Goal: Task Accomplishment & Management: Manage account settings

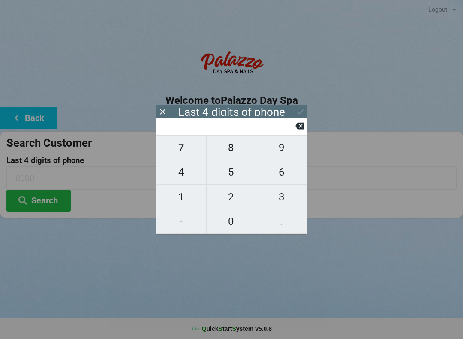
scroll to position [18, 24]
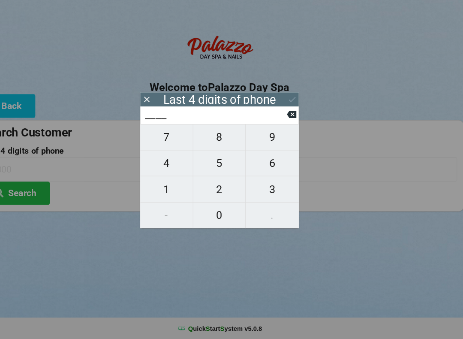
click at [157, 139] on span "7" at bounding box center [182, 148] width 50 height 18
type input "7___"
click at [158, 188] on span "1" at bounding box center [182, 197] width 50 height 18
type input "71__"
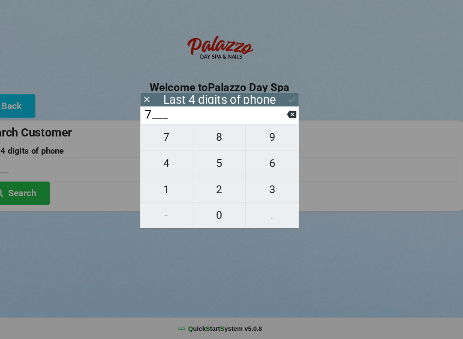
type input "71__"
click at [211, 188] on span "2" at bounding box center [232, 197] width 50 height 18
type input "712_"
click at [207, 212] on span "0" at bounding box center [232, 221] width 50 height 18
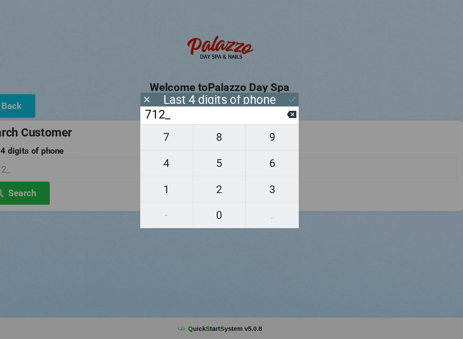
type input "7120"
click at [296, 107] on icon at bounding box center [300, 111] width 9 height 9
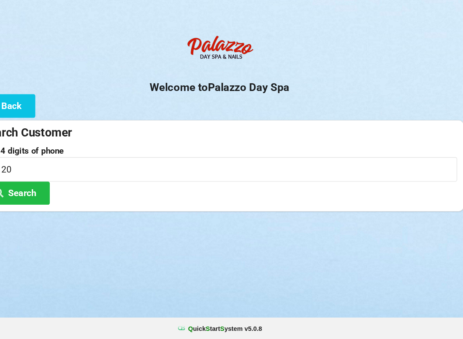
click at [21, 190] on button "Search" at bounding box center [38, 201] width 64 height 22
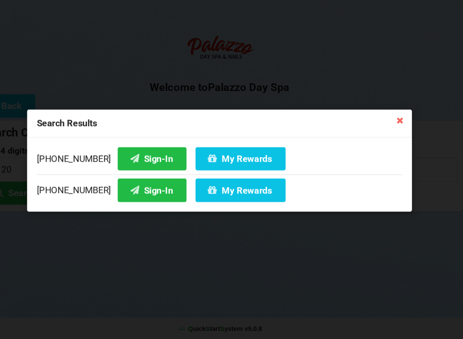
click at [135, 187] on button "Sign-In" at bounding box center [167, 198] width 65 height 22
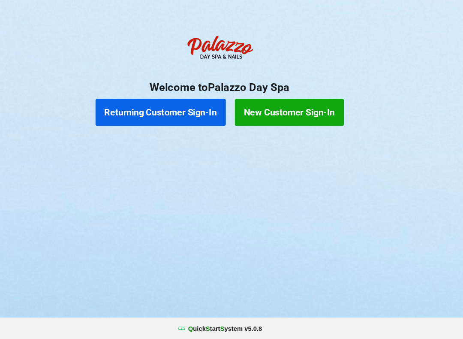
click at [268, 111] on button "New Customer Sign-In" at bounding box center [297, 124] width 103 height 26
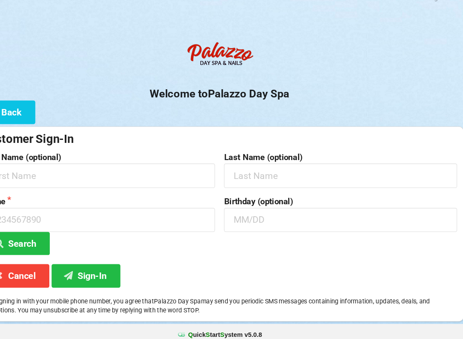
click at [19, 263] on button "Cancel" at bounding box center [38, 273] width 64 height 22
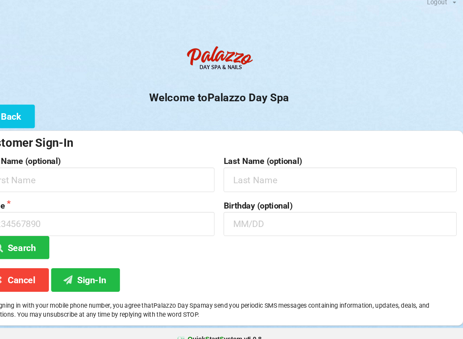
click at [21, 266] on button "Cancel" at bounding box center [38, 273] width 64 height 22
click at [22, 264] on button "Cancel" at bounding box center [38, 273] width 64 height 22
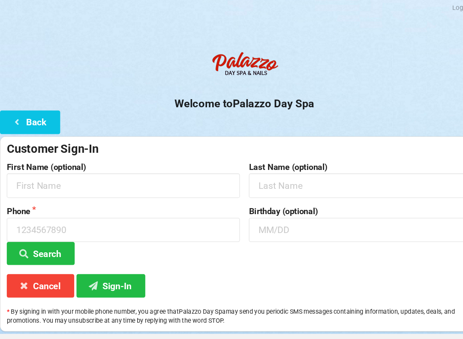
click at [45, 276] on button "Cancel" at bounding box center [38, 273] width 64 height 22
click at [39, 267] on button "Cancel" at bounding box center [38, 273] width 64 height 22
click at [37, 272] on button "Cancel" at bounding box center [38, 273] width 64 height 22
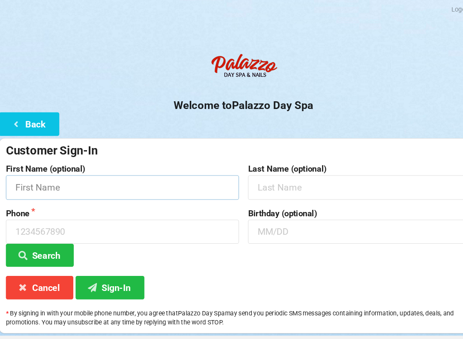
click at [69, 174] on input "text" at bounding box center [116, 177] width 221 height 23
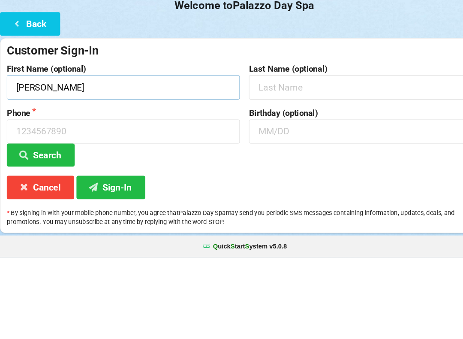
type input "[PERSON_NAME]"
click at [286, 166] on input "text" at bounding box center [346, 177] width 221 height 23
type input "Mazzillo"
click at [275, 208] on input "text" at bounding box center [346, 219] width 221 height 23
click at [94, 208] on input at bounding box center [116, 219] width 221 height 23
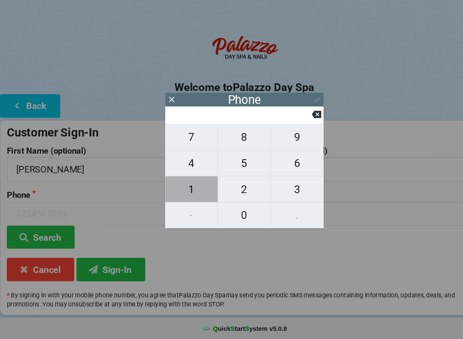
click at [186, 188] on span "1" at bounding box center [182, 197] width 50 height 18
type input "1"
click at [300, 123] on icon at bounding box center [300, 126] width 9 height 7
click at [292, 119] on input at bounding box center [228, 126] width 136 height 14
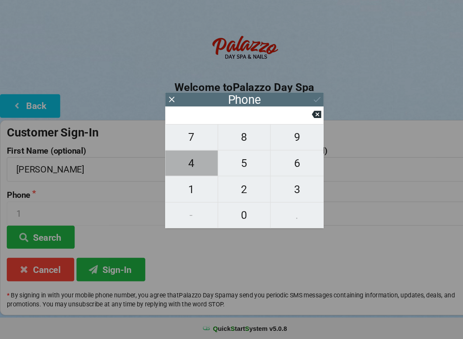
click at [185, 163] on span "4" at bounding box center [182, 172] width 50 height 18
type input "4"
click at [233, 212] on span "0" at bounding box center [232, 221] width 50 height 18
type input "40"
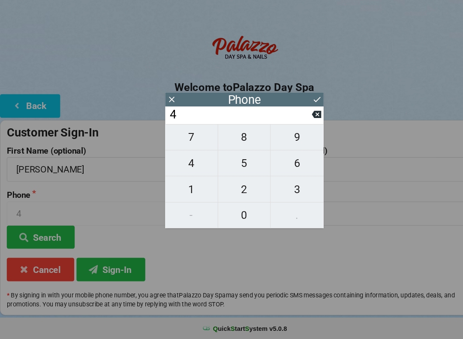
type input "40"
click at [187, 139] on span "7" at bounding box center [182, 148] width 50 height 18
type input "407"
click at [278, 188] on span "3" at bounding box center [282, 197] width 50 height 18
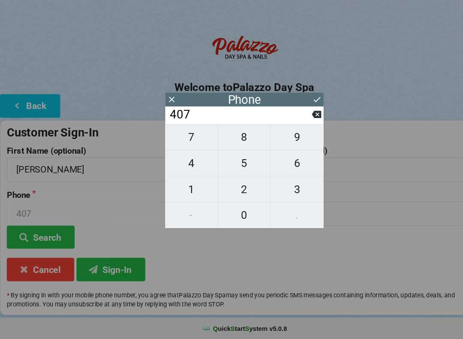
type input "4073"
click at [227, 188] on span "2" at bounding box center [232, 197] width 50 height 18
type input "40732"
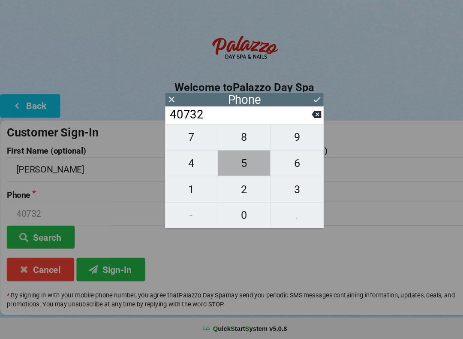
click at [235, 163] on span "5" at bounding box center [232, 172] width 50 height 18
type input "407325"
click at [287, 163] on span "6" at bounding box center [282, 172] width 50 height 18
type input "4073256"
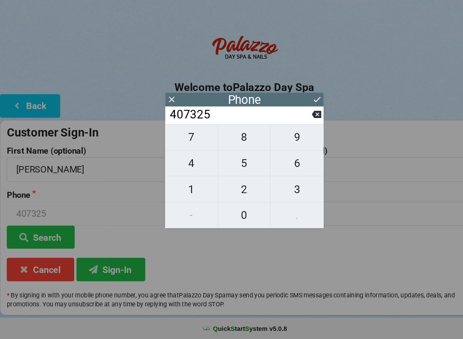
type input "4073256"
click at [281, 188] on span "3" at bounding box center [282, 197] width 50 height 18
type input "40732563"
click at [278, 188] on span "3" at bounding box center [282, 197] width 50 height 18
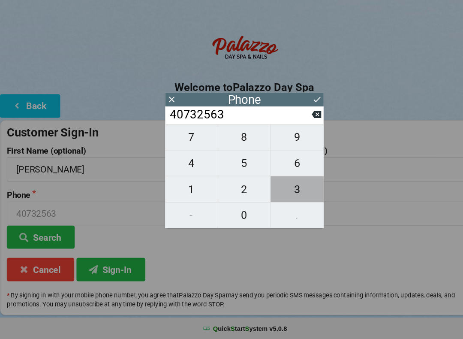
type input "407325633"
click at [227, 188] on span "2" at bounding box center [232, 197] width 50 height 18
type input "4073256332"
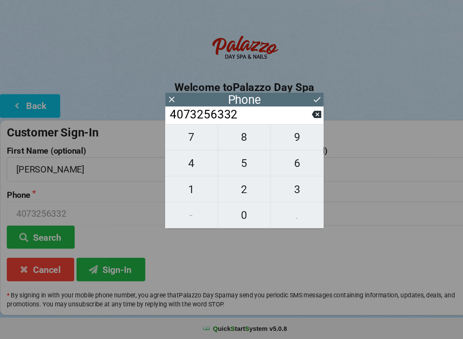
click at [297, 107] on icon at bounding box center [300, 111] width 9 height 9
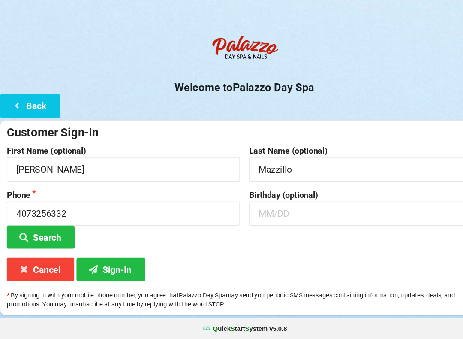
click at [55, 231] on button "Search" at bounding box center [38, 242] width 64 height 22
click at [50, 231] on button "Search" at bounding box center [38, 242] width 64 height 22
click at [51, 231] on button "Search" at bounding box center [38, 242] width 64 height 22
click at [12, 114] on icon at bounding box center [16, 117] width 10 height 7
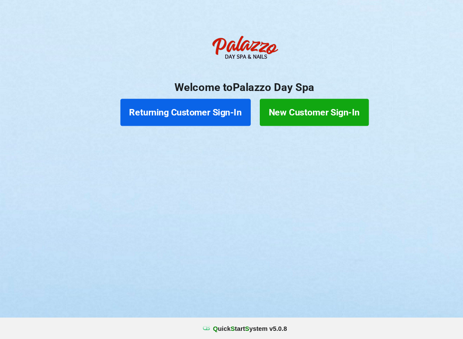
click at [151, 111] on button "Returning Customer Sign-In" at bounding box center [176, 124] width 124 height 26
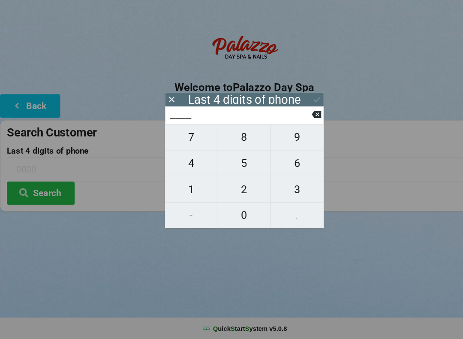
click at [284, 163] on span "6" at bounding box center [282, 172] width 50 height 18
type input "6___"
click at [285, 188] on span "3" at bounding box center [282, 197] width 50 height 18
type input "63__"
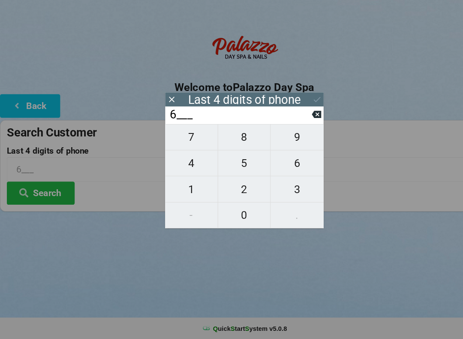
type input "63__"
click at [286, 188] on span "3" at bounding box center [282, 197] width 50 height 18
type input "633_"
click at [235, 188] on span "2" at bounding box center [232, 197] width 50 height 18
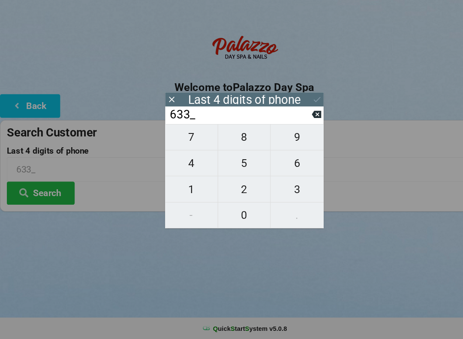
type input "6332"
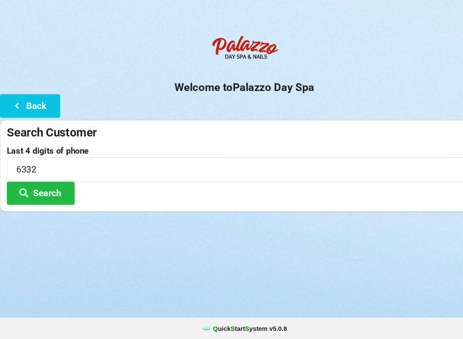
click at [21, 196] on icon at bounding box center [23, 199] width 10 height 7
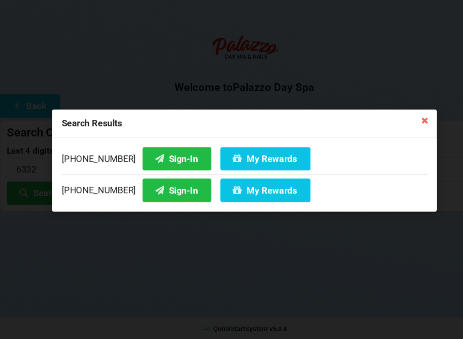
click at [104, 157] on div "[PHONE_NUMBER] Sign-In My Rewards" at bounding box center [231, 170] width 347 height 26
click at [143, 157] on button "Sign-In" at bounding box center [167, 168] width 65 height 22
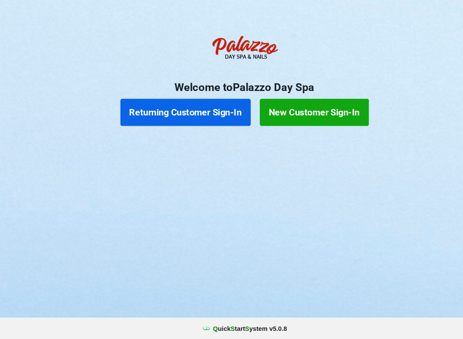
click at [188, 111] on button "Returning Customer Sign-In" at bounding box center [176, 124] width 124 height 26
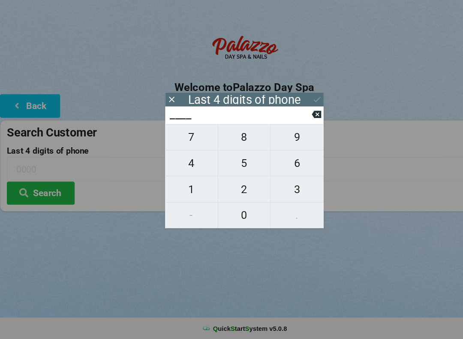
click at [190, 163] on span "4" at bounding box center [182, 172] width 50 height 18
type input "4___"
click at [228, 212] on span "0" at bounding box center [232, 221] width 50 height 18
type input "40__"
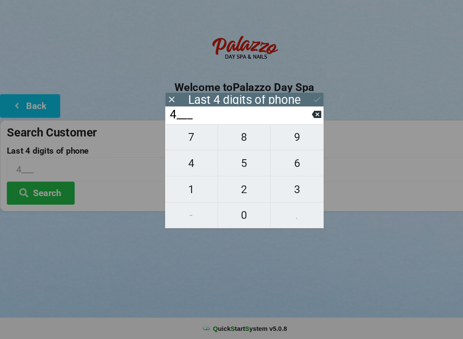
type input "40__"
click at [300, 123] on icon at bounding box center [300, 126] width 9 height 7
click at [295, 119] on input "4___" at bounding box center [228, 126] width 136 height 14
click at [291, 119] on input "4___" at bounding box center [228, 126] width 136 height 14
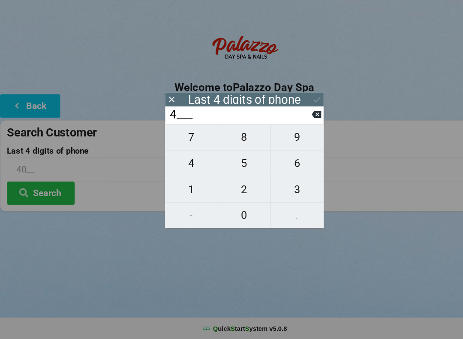
click at [298, 123] on icon at bounding box center [300, 126] width 9 height 7
click at [188, 188] on span "1" at bounding box center [182, 197] width 50 height 18
type input "1___"
click at [234, 139] on span "8" at bounding box center [232, 148] width 50 height 18
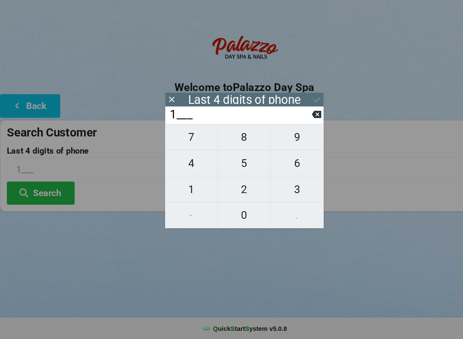
type input "18__"
click at [238, 139] on span "8" at bounding box center [232, 148] width 50 height 18
type input "188_"
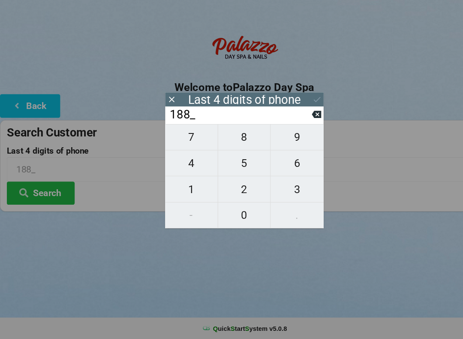
click at [280, 139] on span "9" at bounding box center [282, 148] width 50 height 18
type input "1889"
click at [301, 109] on icon at bounding box center [300, 111] width 6 height 5
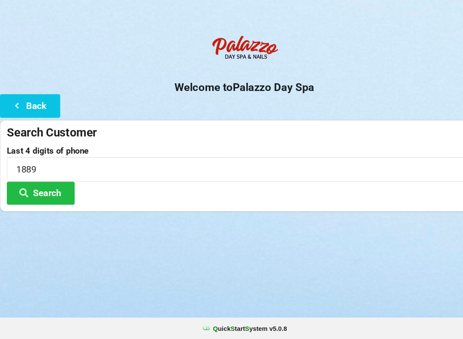
click at [46, 192] on button "Search" at bounding box center [38, 201] width 64 height 22
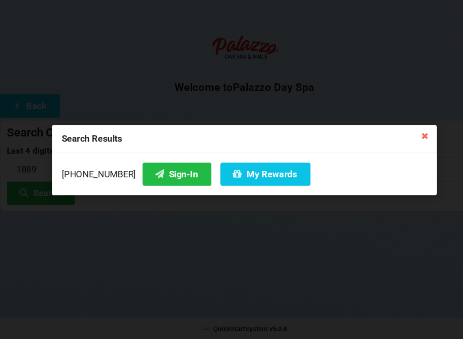
click at [172, 163] on div "[PHONE_NUMBER] Sign-In My Rewards" at bounding box center [231, 183] width 365 height 40
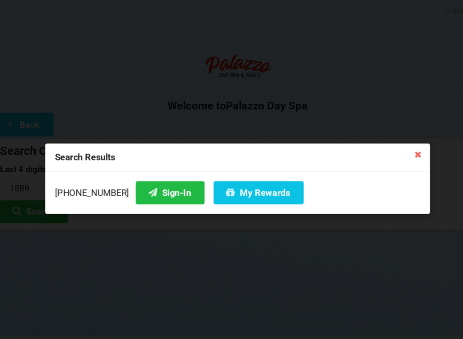
click at [249, 189] on button "My Rewards" at bounding box center [251, 183] width 85 height 22
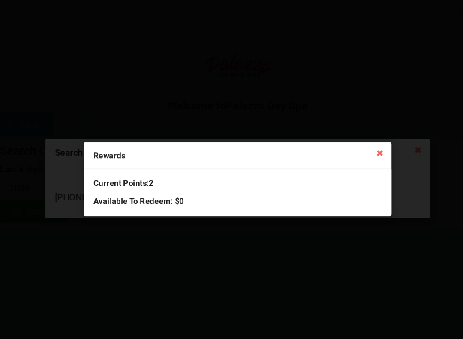
click at [359, 142] on icon at bounding box center [366, 145] width 14 height 14
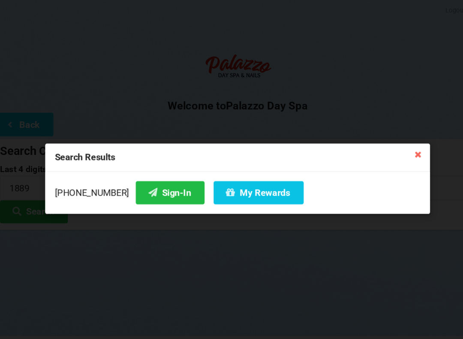
click at [148, 177] on button "Sign-In" at bounding box center [167, 183] width 65 height 22
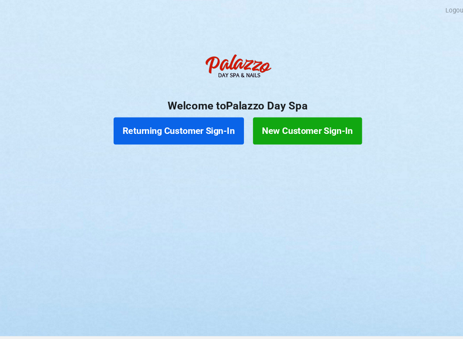
click at [177, 124] on button "Returning Customer Sign-In" at bounding box center [176, 124] width 124 height 26
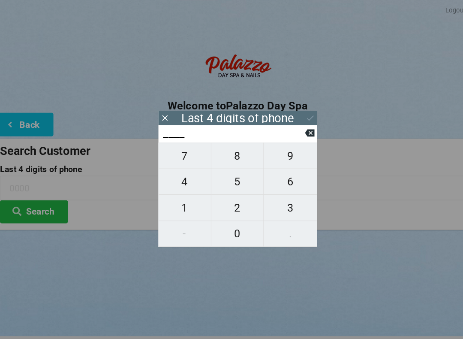
click at [223, 198] on span "2" at bounding box center [232, 197] width 50 height 18
type input "2___"
click at [220, 151] on span "8" at bounding box center [232, 148] width 50 height 18
type input "28__"
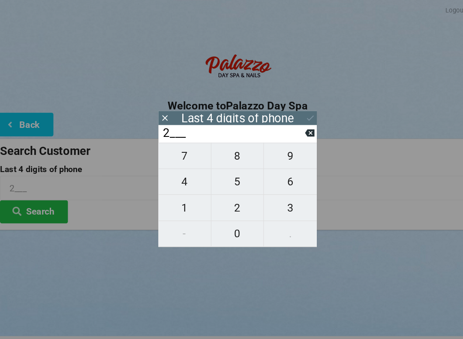
type input "28__"
click at [275, 145] on span "9" at bounding box center [282, 148] width 50 height 18
type input "289_"
click at [171, 175] on span "4" at bounding box center [182, 172] width 50 height 18
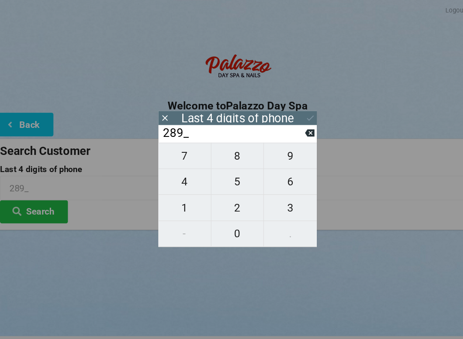
type input "2894"
click at [296, 108] on icon at bounding box center [300, 111] width 9 height 9
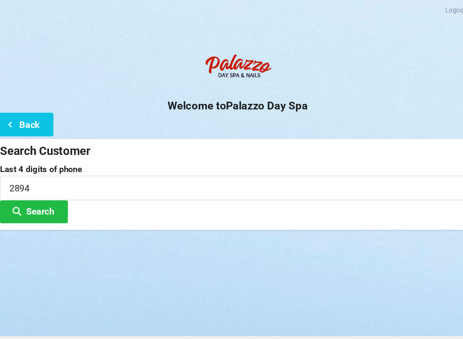
click at [44, 198] on button "Search" at bounding box center [38, 201] width 64 height 22
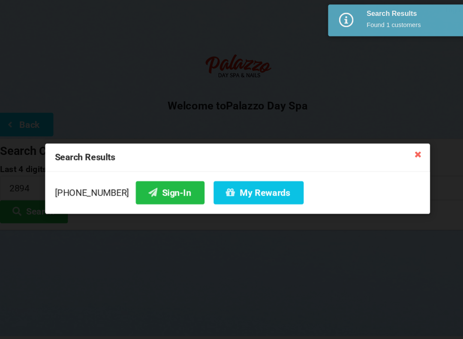
click at [151, 180] on button "Sign-In" at bounding box center [167, 183] width 65 height 22
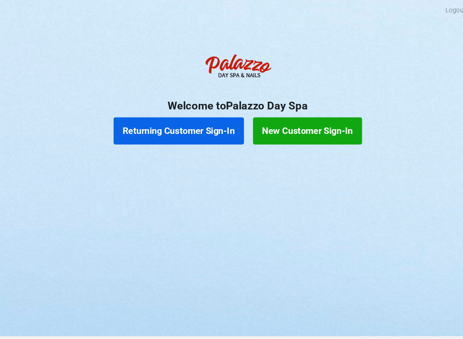
click at [195, 122] on button "Returning Customer Sign-In" at bounding box center [176, 124] width 124 height 26
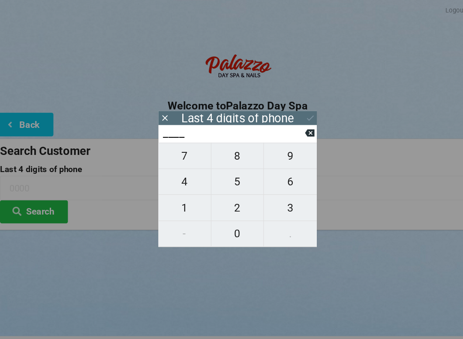
click at [178, 199] on span "1" at bounding box center [182, 197] width 50 height 18
type input "1___"
click at [230, 197] on span "2" at bounding box center [232, 197] width 50 height 18
type input "12__"
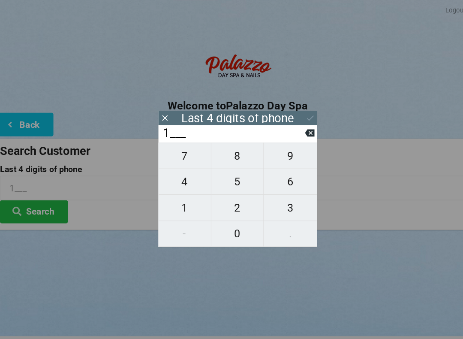
type input "12__"
click at [279, 150] on span "9" at bounding box center [282, 148] width 50 height 18
type input "129_"
click at [230, 208] on button "2" at bounding box center [232, 196] width 50 height 24
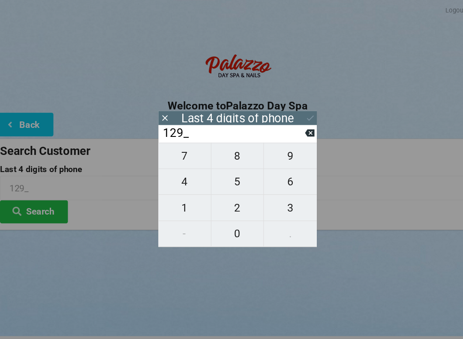
type input "1292"
click at [296, 115] on icon at bounding box center [300, 111] width 9 height 9
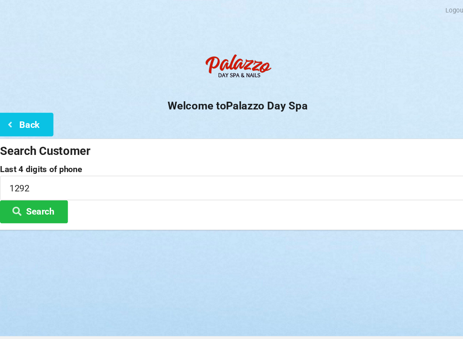
click at [52, 200] on button "Search" at bounding box center [38, 201] width 64 height 22
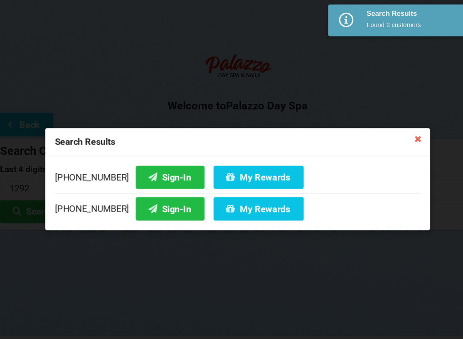
click at [156, 199] on button "Sign-In" at bounding box center [167, 198] width 65 height 22
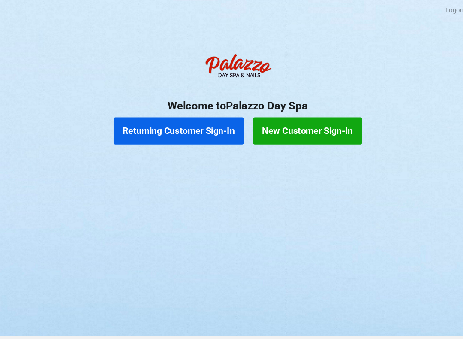
click at [148, 121] on button "Returning Customer Sign-In" at bounding box center [176, 124] width 124 height 26
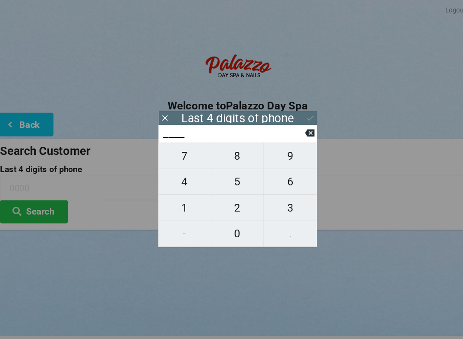
click at [176, 174] on span "4" at bounding box center [182, 172] width 50 height 18
type input "4___"
click at [223, 220] on span "0" at bounding box center [232, 221] width 50 height 18
type input "40__"
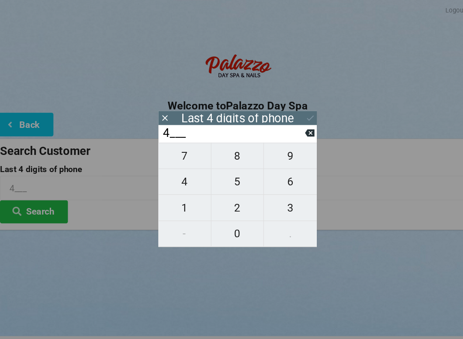
type input "40__"
click at [175, 192] on span "1" at bounding box center [182, 197] width 50 height 18
type input "401_"
click at [272, 153] on span "9" at bounding box center [282, 148] width 50 height 18
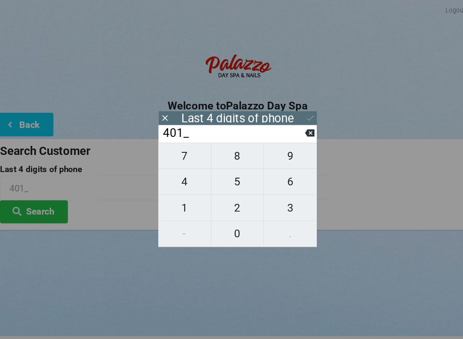
type input "4019"
click at [215, 196] on div "7 8 9 4 5 6 1 2 3 - 0 ." at bounding box center [232, 184] width 150 height 99
click at [273, 198] on div "7 8 9 4 5 6 1 2 3 - 0 ." at bounding box center [232, 184] width 150 height 99
click at [296, 132] on button at bounding box center [300, 126] width 9 height 12
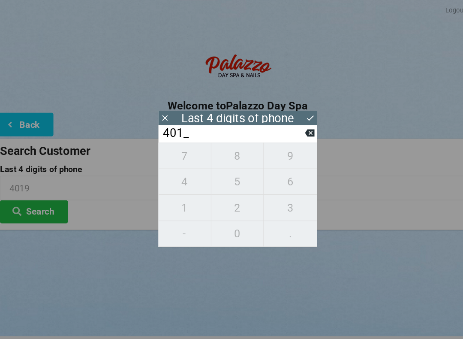
click at [296, 130] on icon at bounding box center [300, 126] width 9 height 7
click at [296, 130] on icon at bounding box center [300, 125] width 9 height 9
click at [268, 198] on span "3" at bounding box center [282, 197] width 50 height 18
type input "3___"
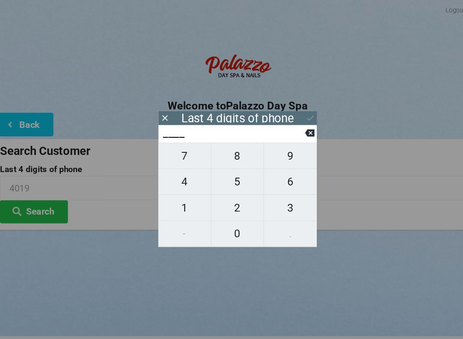
type input "3___"
click at [172, 173] on span "4" at bounding box center [182, 172] width 50 height 18
type input "34__"
click at [225, 181] on span "5" at bounding box center [232, 172] width 50 height 18
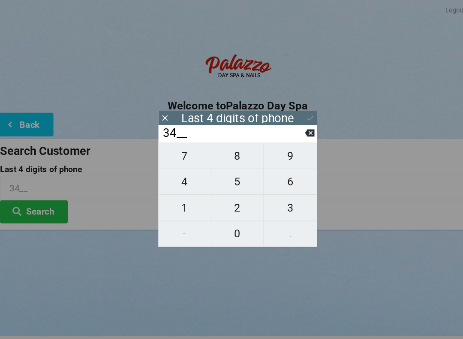
type input "345_"
click at [296, 128] on icon at bounding box center [300, 125] width 9 height 9
click at [172, 147] on span "7" at bounding box center [182, 148] width 50 height 18
type input "347_"
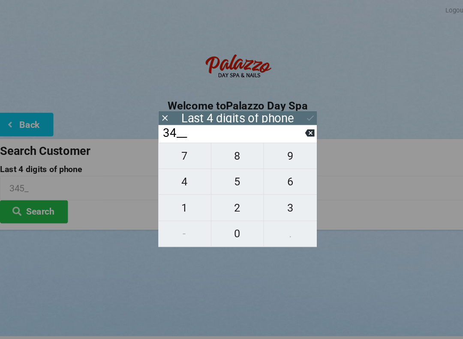
type input "347_"
click at [227, 178] on span "5" at bounding box center [232, 172] width 50 height 18
type input "3475"
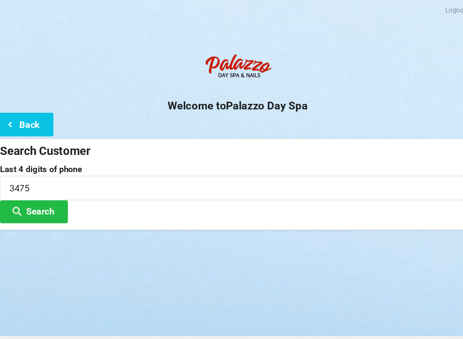
click at [39, 195] on button "Search" at bounding box center [38, 201] width 64 height 22
